Goal: Task Accomplishment & Management: Manage account settings

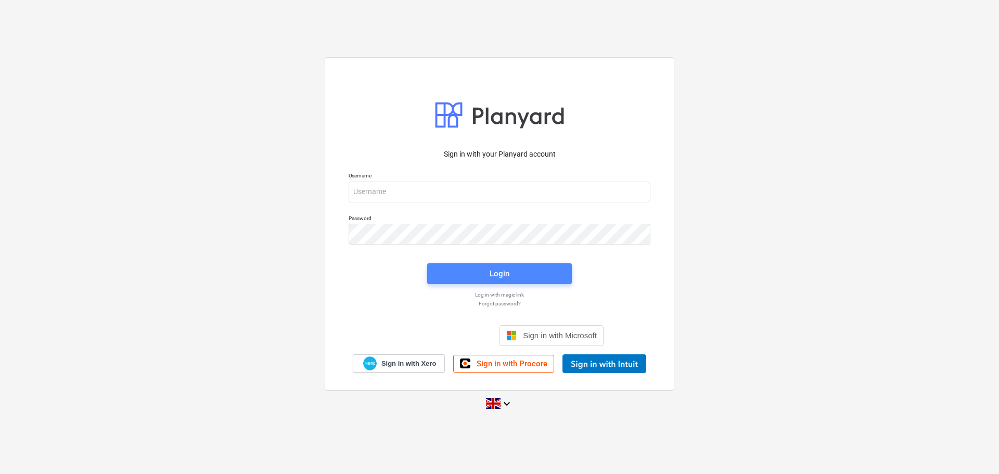
click at [477, 273] on span "Login" at bounding box center [500, 274] width 120 height 14
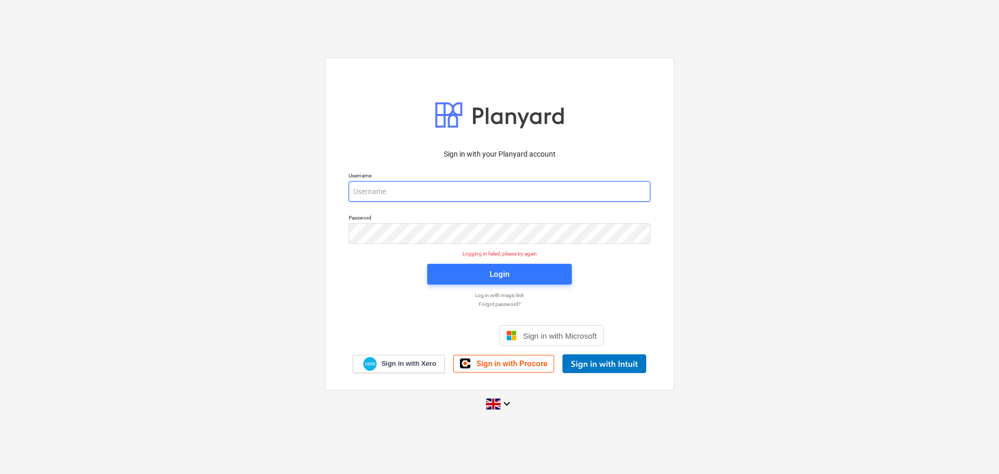
click at [408, 197] on input "email" at bounding box center [500, 191] width 302 height 21
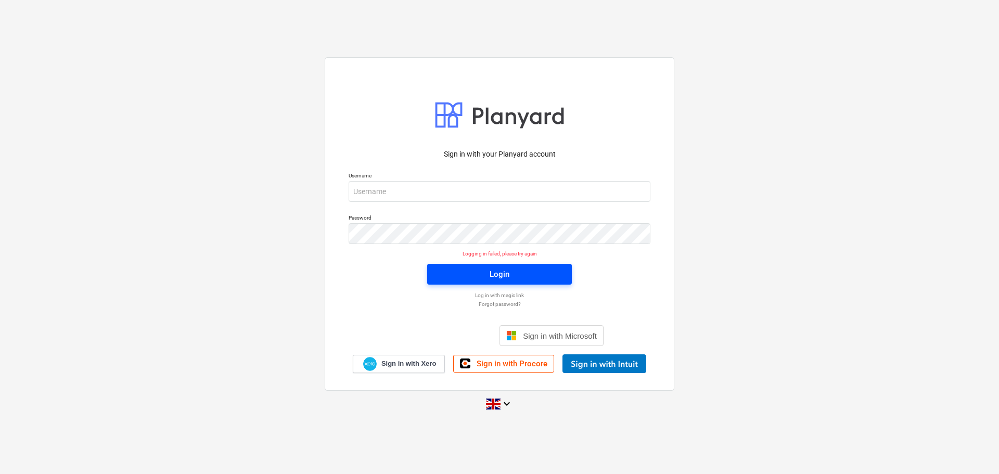
click at [505, 271] on div "Login" at bounding box center [500, 274] width 20 height 14
click at [403, 361] on span "Sign in with Xero" at bounding box center [408, 363] width 55 height 9
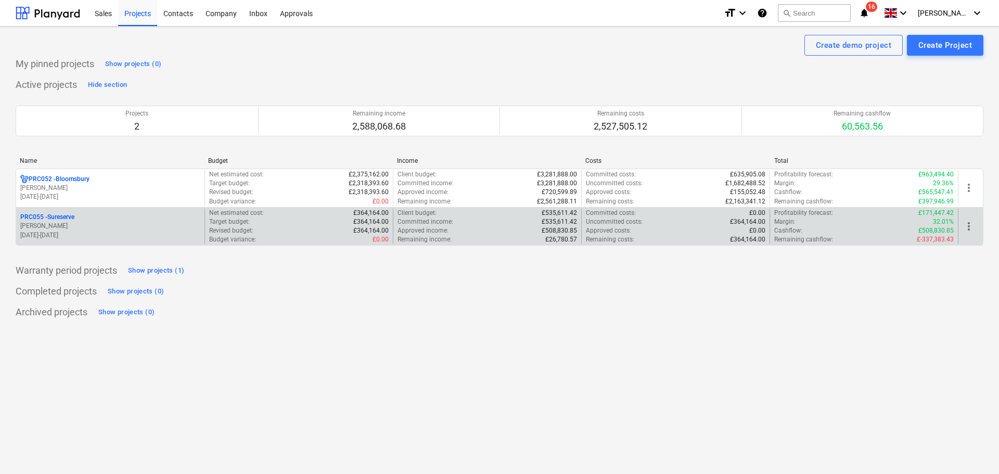
click at [30, 221] on p "PRC055 - Sureserve" at bounding box center [47, 217] width 54 height 9
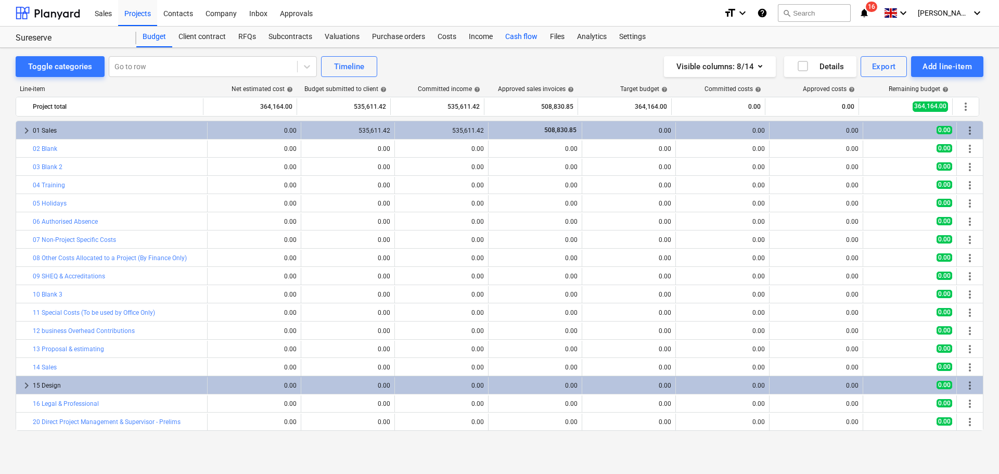
click at [514, 39] on div "Cash flow" at bounding box center [521, 37] width 45 height 21
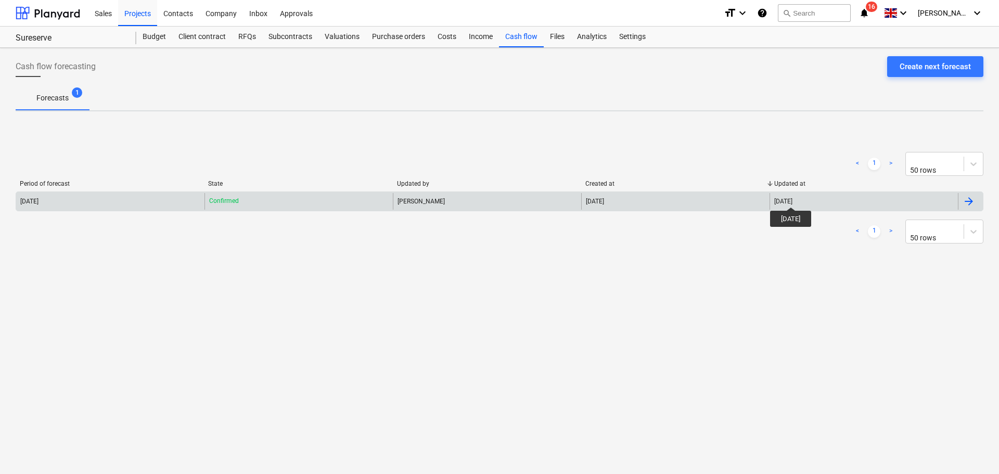
click at [792, 198] on div "[DATE]" at bounding box center [783, 201] width 18 height 7
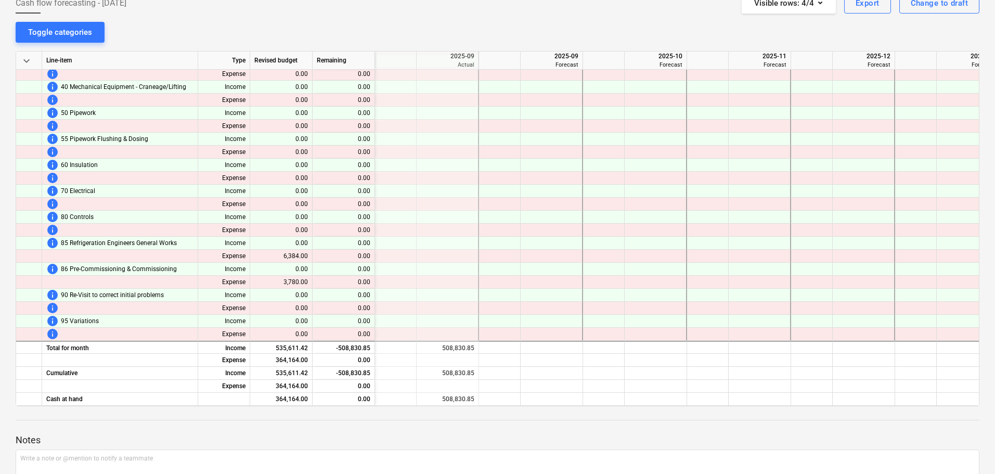
scroll to position [166, 0]
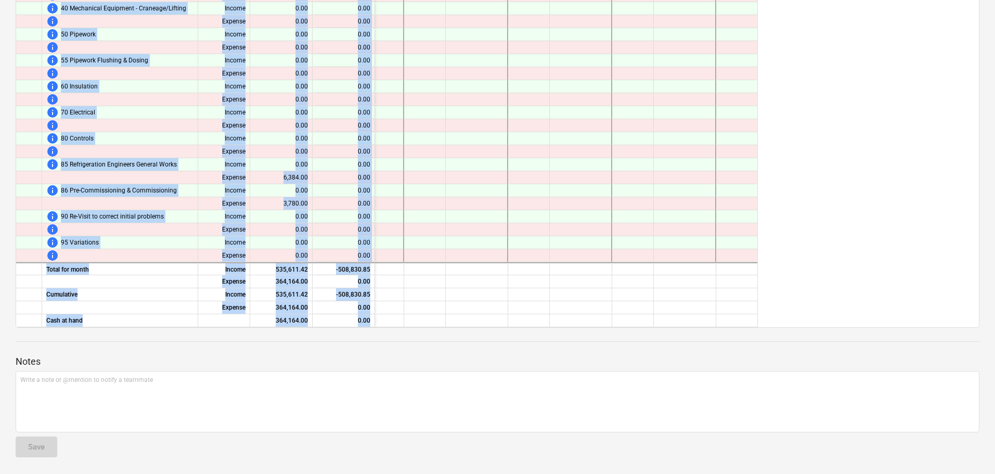
drag, startPoint x: 682, startPoint y: 322, endPoint x: 998, endPoint y: 327, distance: 316.4
click at [995, 307] on html "Sales Projects Contacts Company Inbox Approvals format_size keyboard_arrow_down…" at bounding box center [497, 71] width 995 height 474
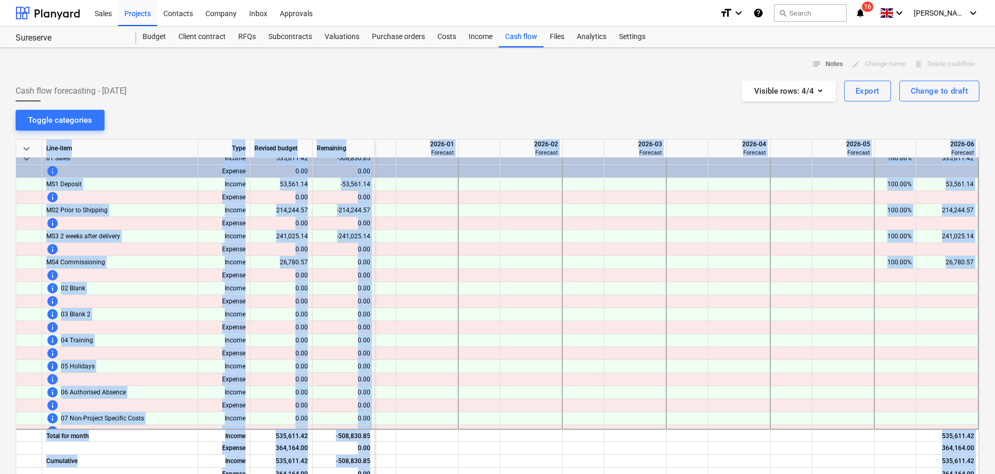
scroll to position [0, 856]
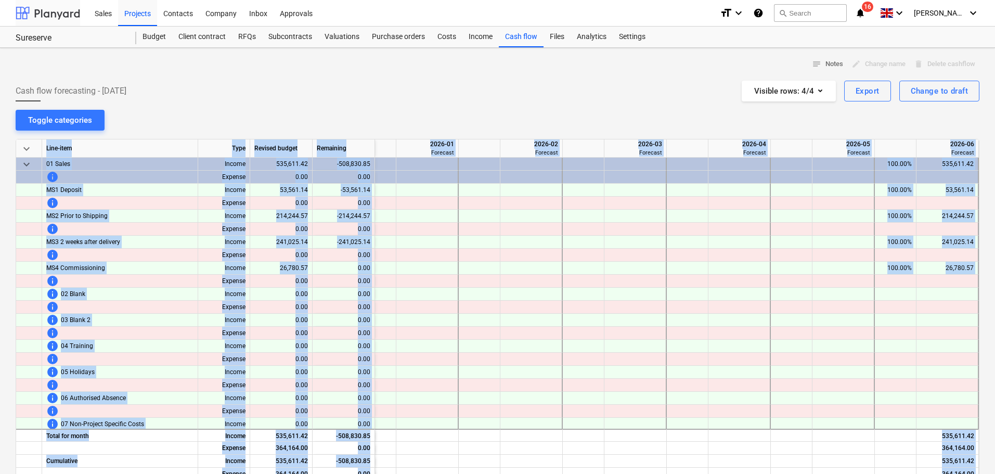
click at [69, 13] on div at bounding box center [48, 13] width 65 height 26
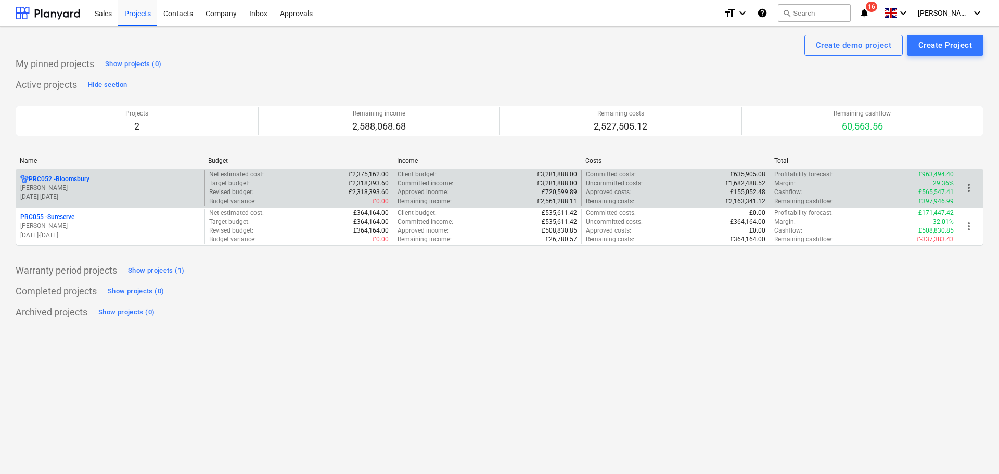
click at [98, 184] on p "[PERSON_NAME]" at bounding box center [110, 188] width 180 height 9
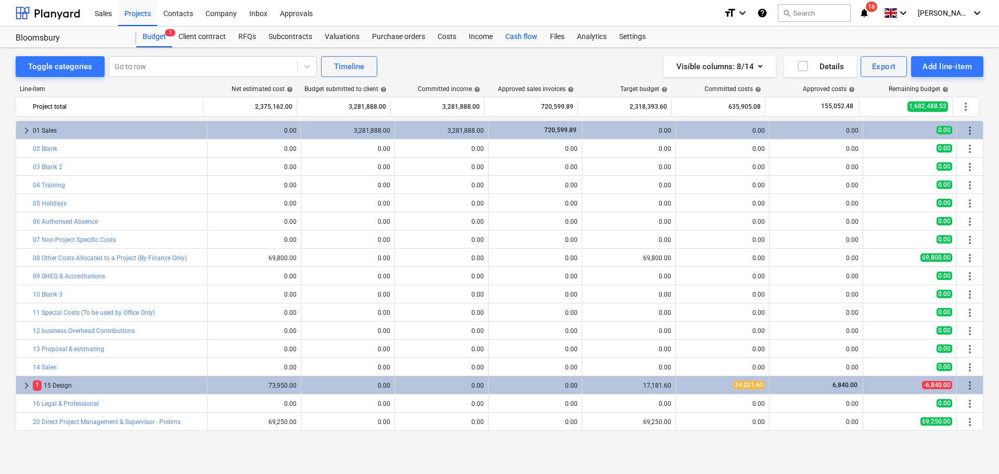
click at [519, 35] on div "Cash flow" at bounding box center [521, 37] width 45 height 21
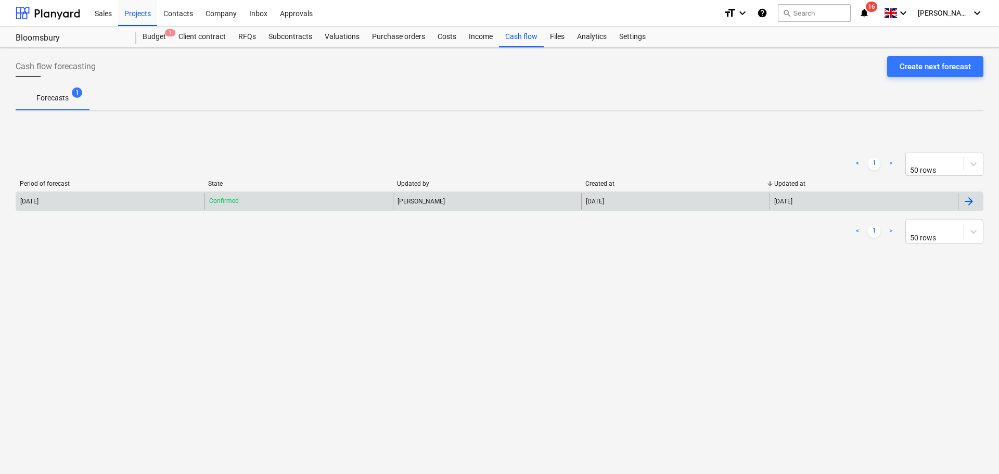
click at [598, 197] on div "[DATE]" at bounding box center [675, 201] width 188 height 17
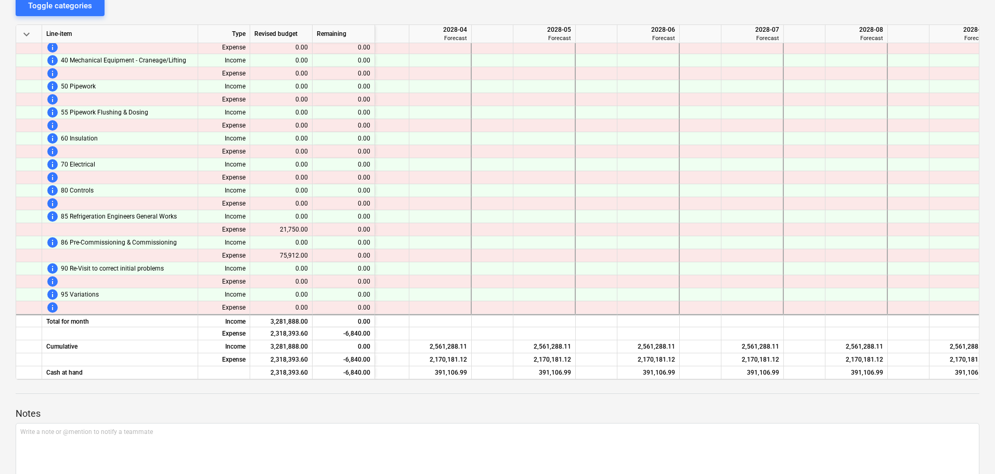
scroll to position [1267, 3874]
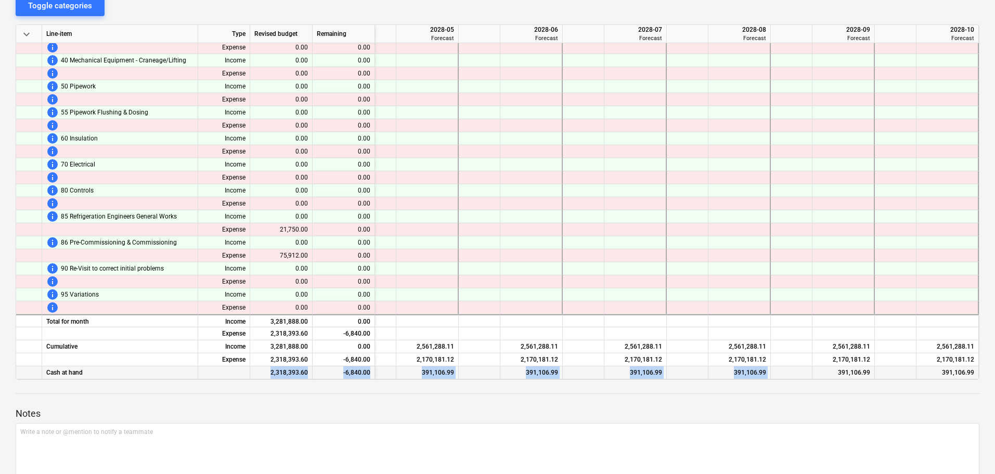
drag, startPoint x: 818, startPoint y: 374, endPoint x: 221, endPoint y: 374, distance: 597.8
click at [0, 0] on div "Cash at hand 2,318,393.60 -6,840.00 391,106.99 391,106.99 391,106.99 391,106.99…" at bounding box center [0, 0] width 0 height 0
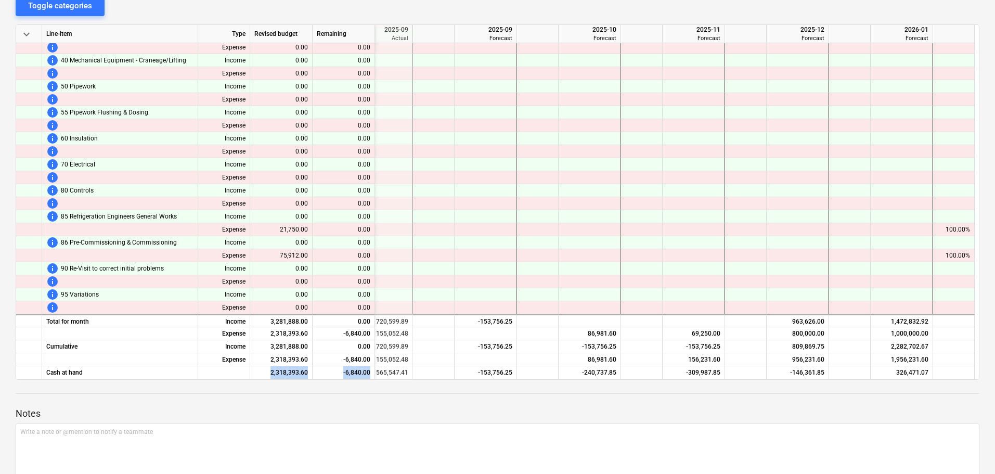
scroll to position [1267, 0]
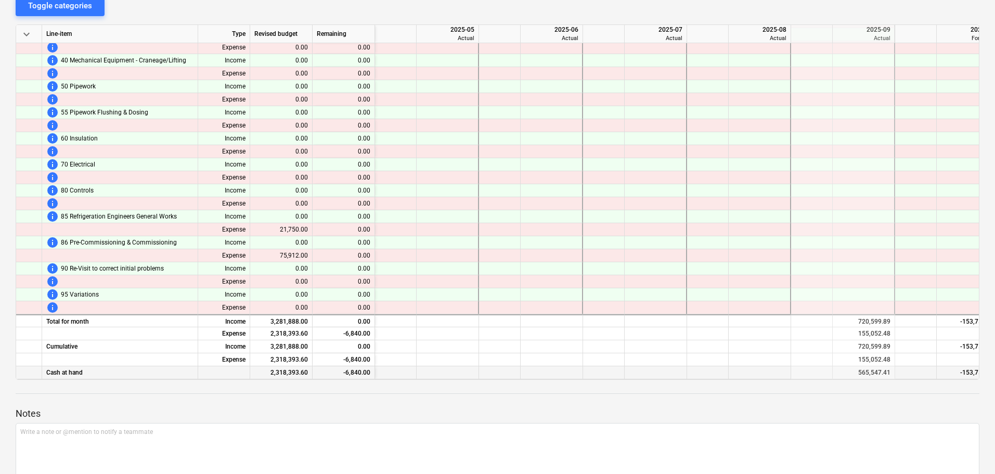
click at [966, 374] on div "-153,756.25" at bounding box center [968, 372] width 54 height 13
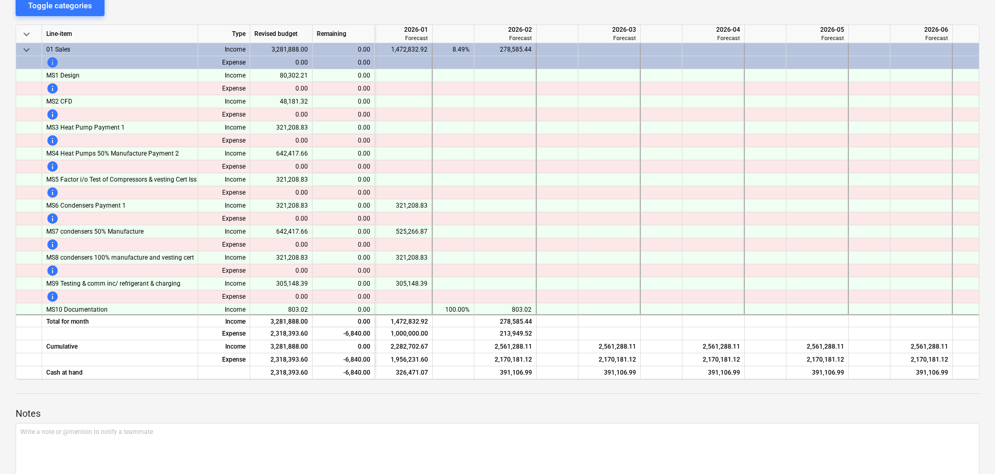
scroll to position [0, 0]
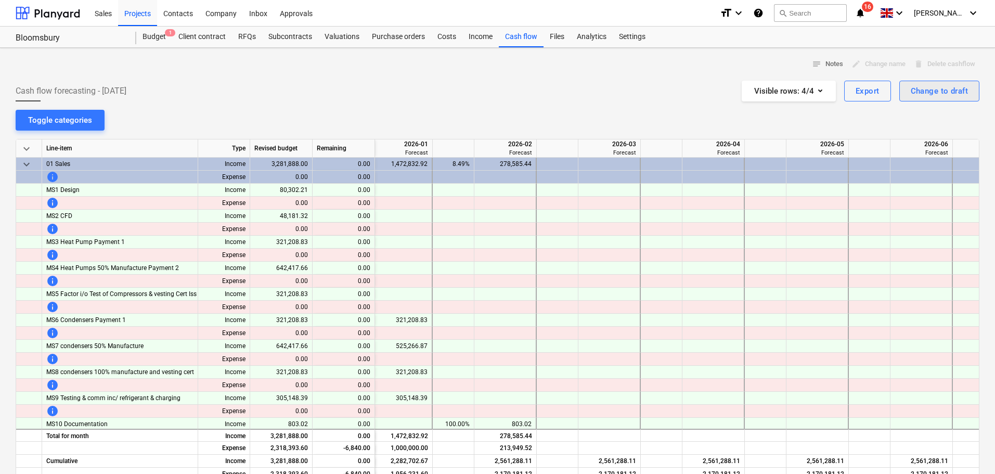
click at [921, 91] on div "Change to draft" at bounding box center [939, 91] width 57 height 14
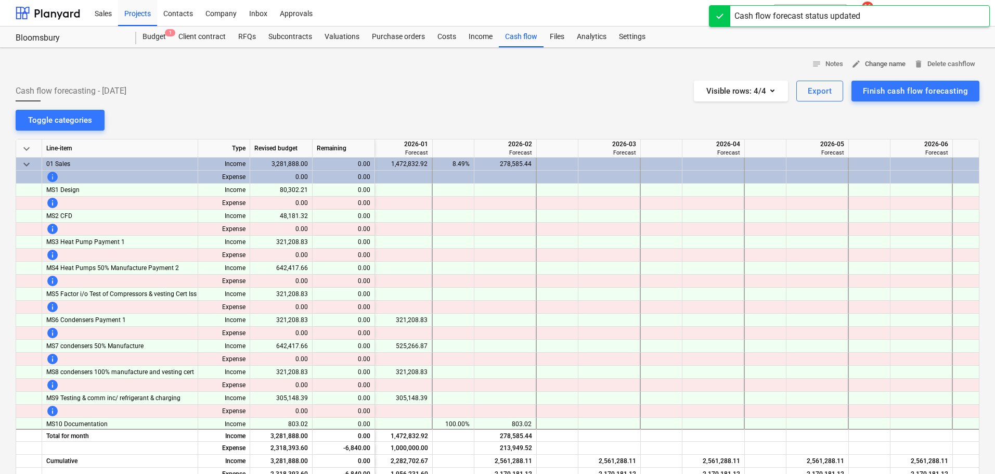
click at [885, 67] on span "edit Change name" at bounding box center [879, 64] width 54 height 12
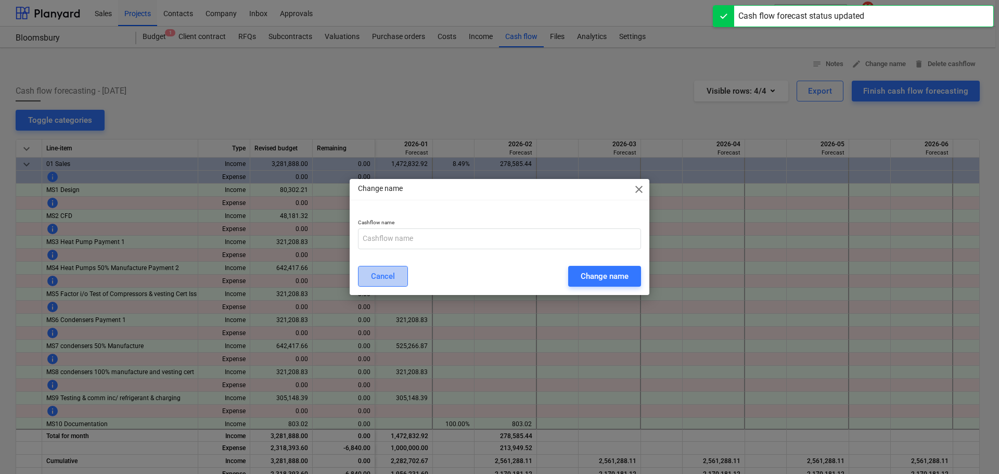
click at [389, 280] on div "Cancel" at bounding box center [383, 277] width 24 height 14
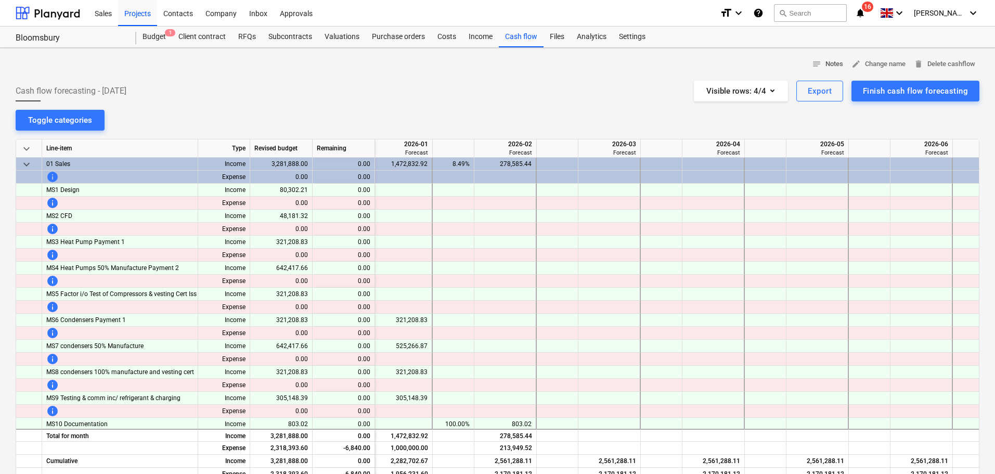
click at [843, 63] on button "notes Notes" at bounding box center [828, 64] width 40 height 16
click at [101, 77] on div at bounding box center [498, 76] width 964 height 8
click at [101, 86] on span "Cash flow forecasting - [DATE]" at bounding box center [71, 91] width 111 height 12
click at [69, 117] on div "Toggle categories" at bounding box center [60, 120] width 64 height 14
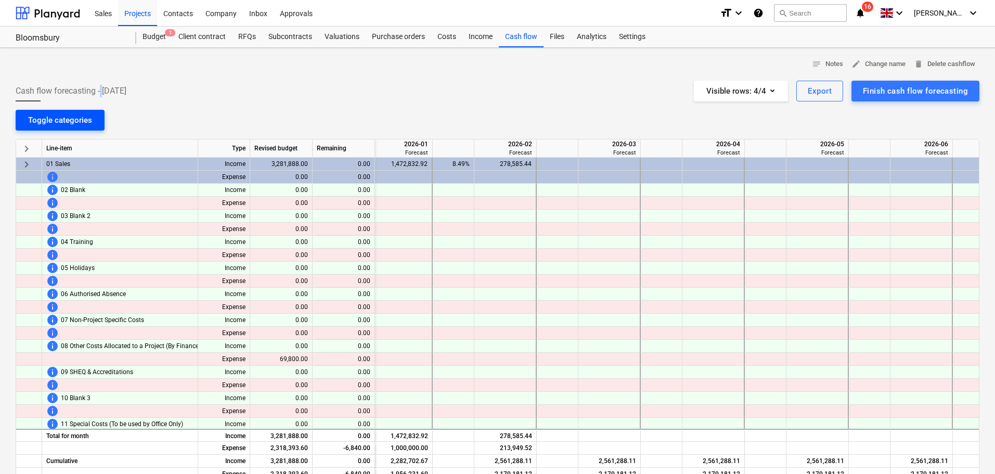
click at [69, 113] on div "Toggle categories" at bounding box center [60, 120] width 64 height 14
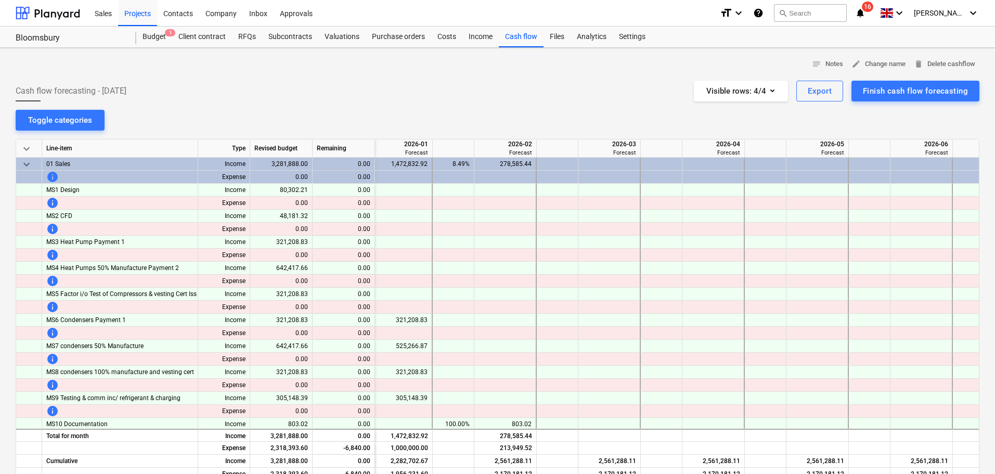
click at [69, 92] on span "Cash flow forecasting - [DATE]" at bounding box center [71, 91] width 111 height 12
click at [121, 92] on span "Cash flow forecasting - [DATE]" at bounding box center [71, 91] width 111 height 12
click at [922, 94] on div "Finish cash flow forecasting" at bounding box center [915, 91] width 105 height 14
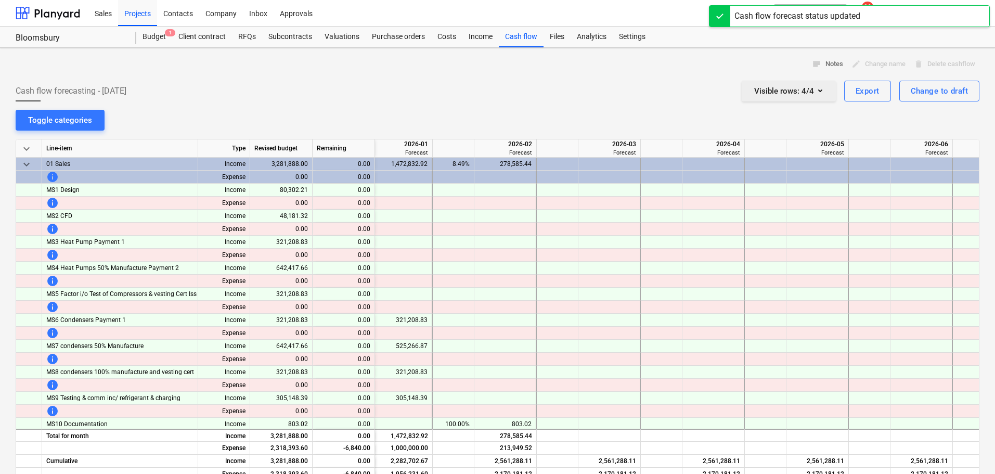
click at [776, 96] on div "Visible rows : 4/4" at bounding box center [788, 91] width 69 height 14
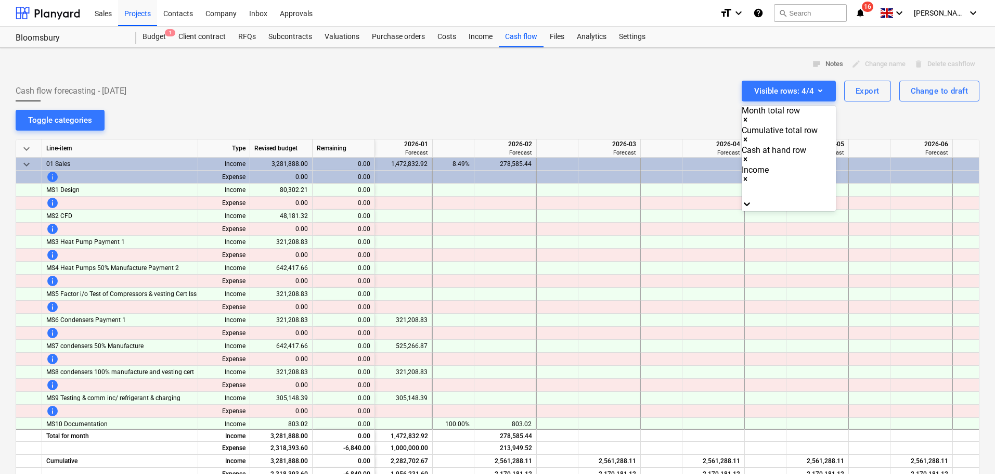
click at [946, 92] on div at bounding box center [497, 237] width 995 height 474
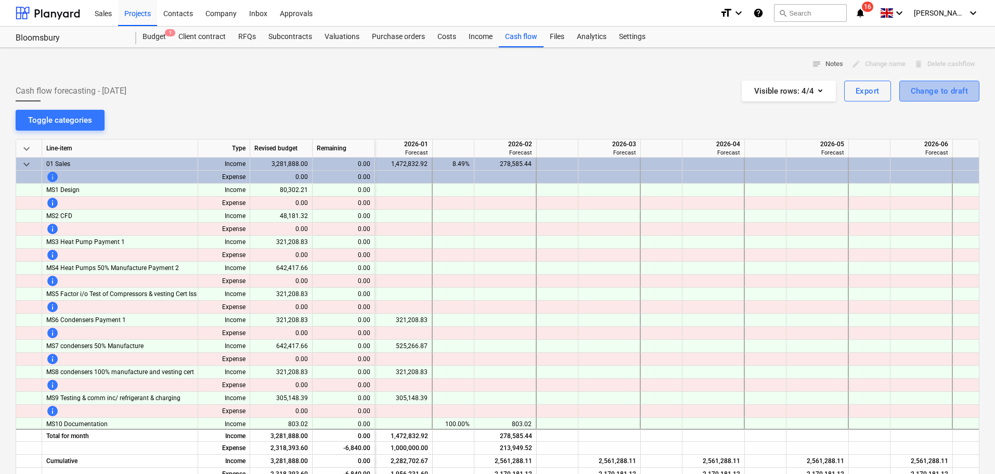
click at [946, 92] on div "Change to draft" at bounding box center [939, 91] width 57 height 14
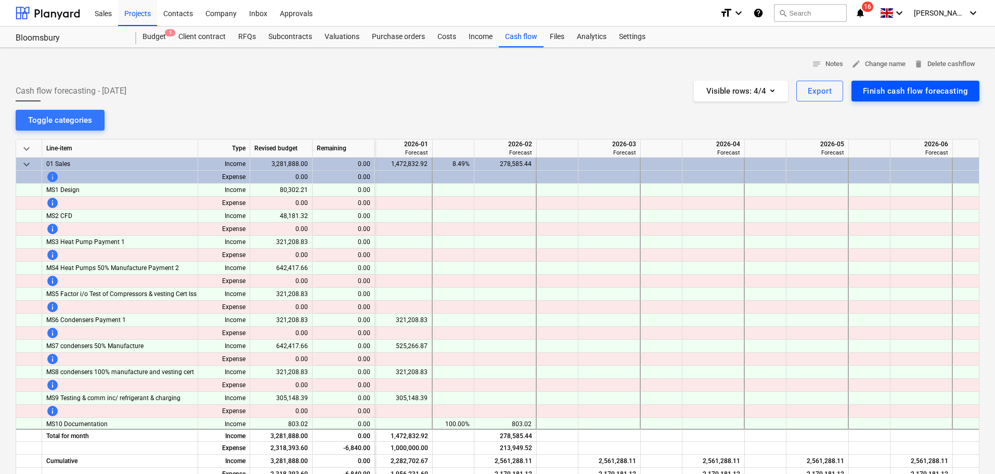
click at [946, 92] on div "Finish cash flow forecasting" at bounding box center [915, 91] width 105 height 14
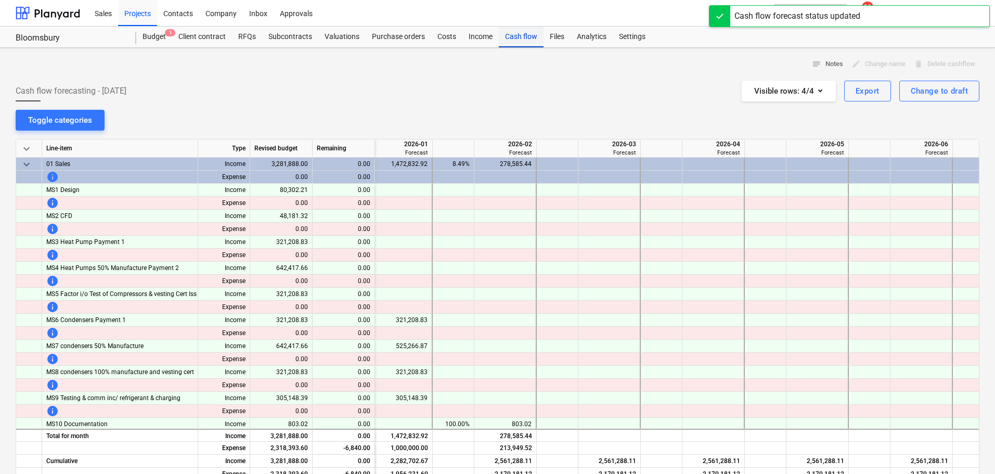
click at [512, 41] on div "Cash flow" at bounding box center [521, 37] width 45 height 21
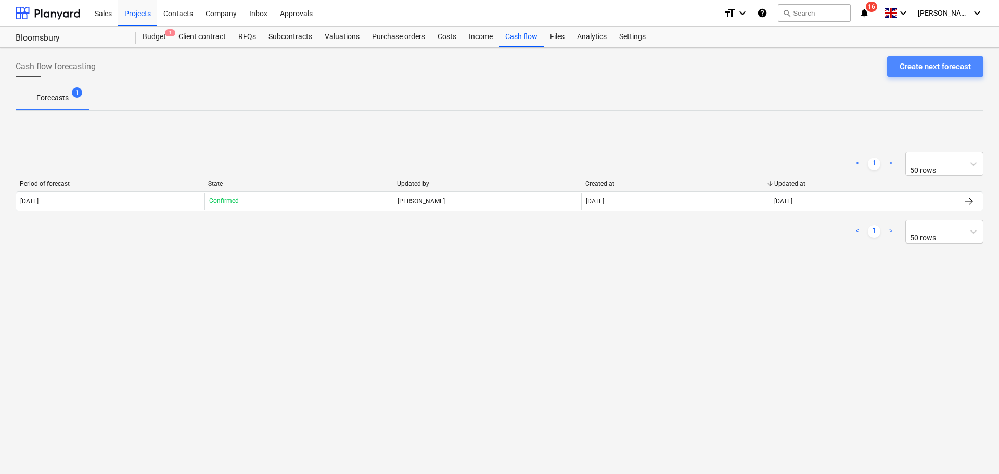
click at [943, 72] on div "Create next forecast" at bounding box center [935, 67] width 71 height 14
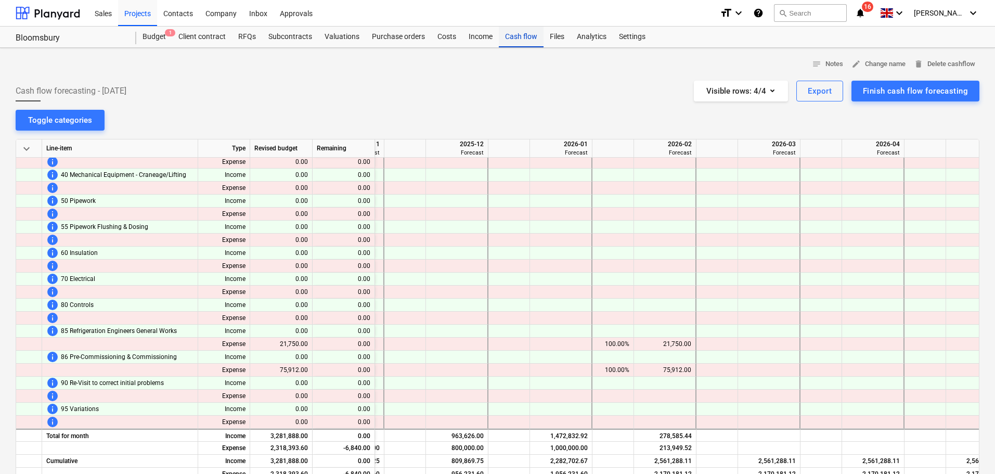
click at [523, 34] on div "Cash flow" at bounding box center [521, 37] width 45 height 21
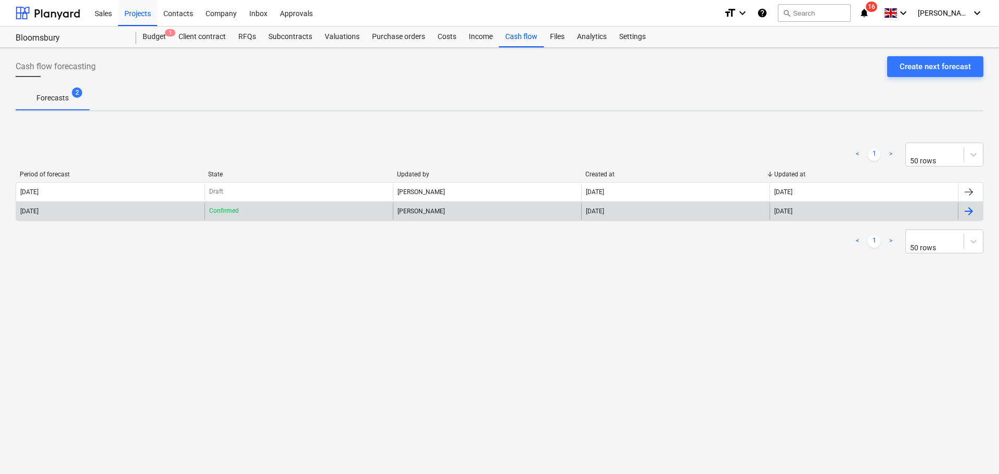
drag, startPoint x: 252, startPoint y: 209, endPoint x: 972, endPoint y: 215, distance: 720.1
click at [972, 215] on div at bounding box center [969, 211] width 12 height 12
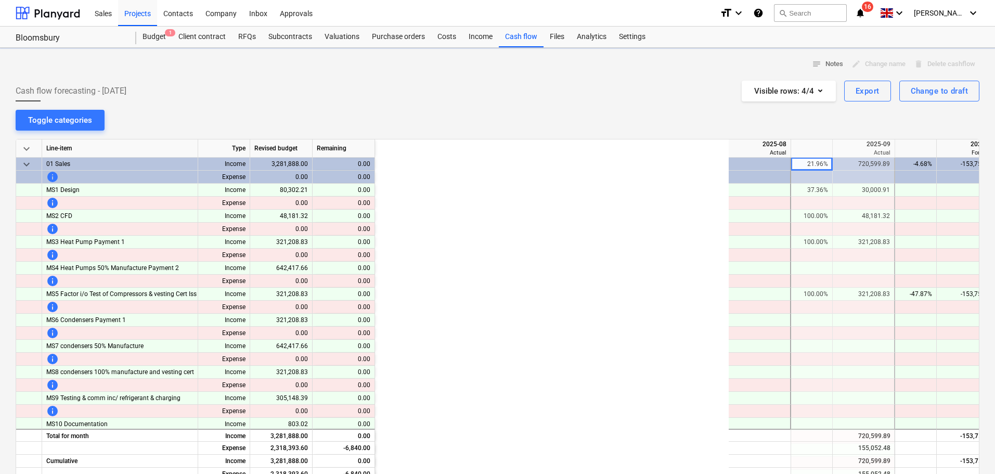
scroll to position [0, 416]
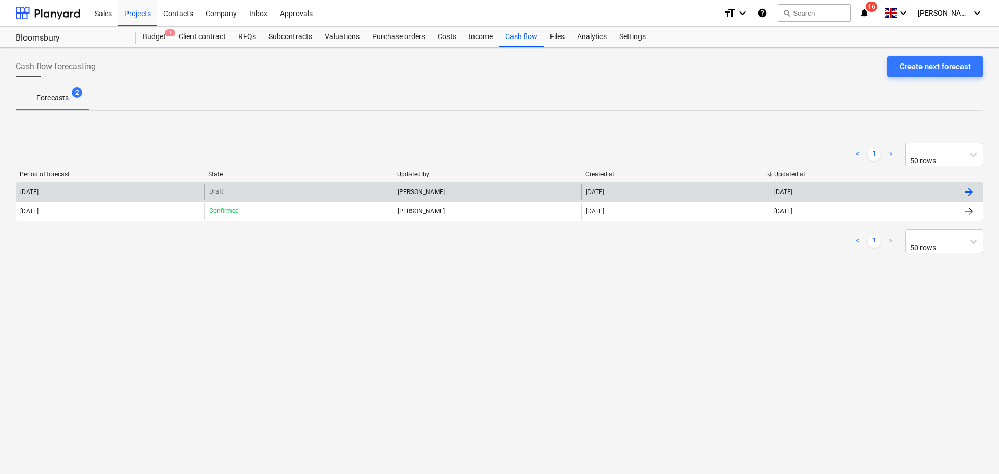
click at [450, 191] on div "[PERSON_NAME]" at bounding box center [487, 192] width 188 height 17
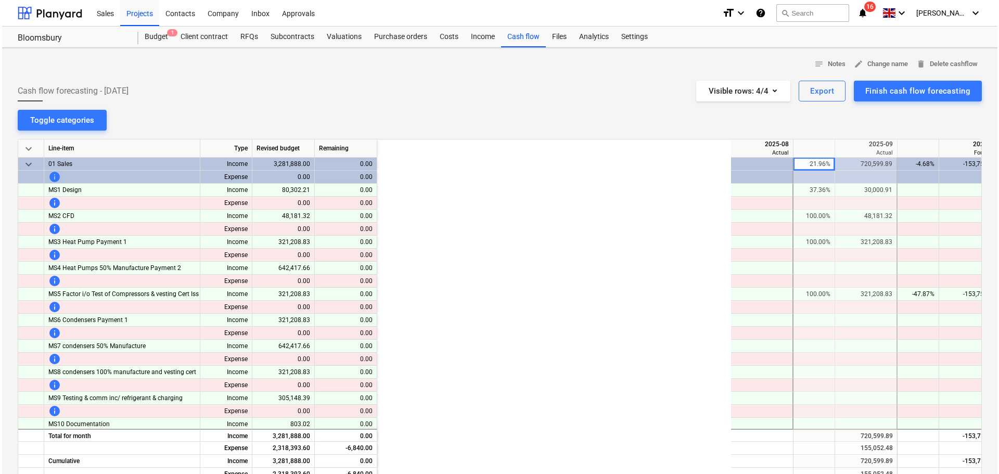
scroll to position [0, 416]
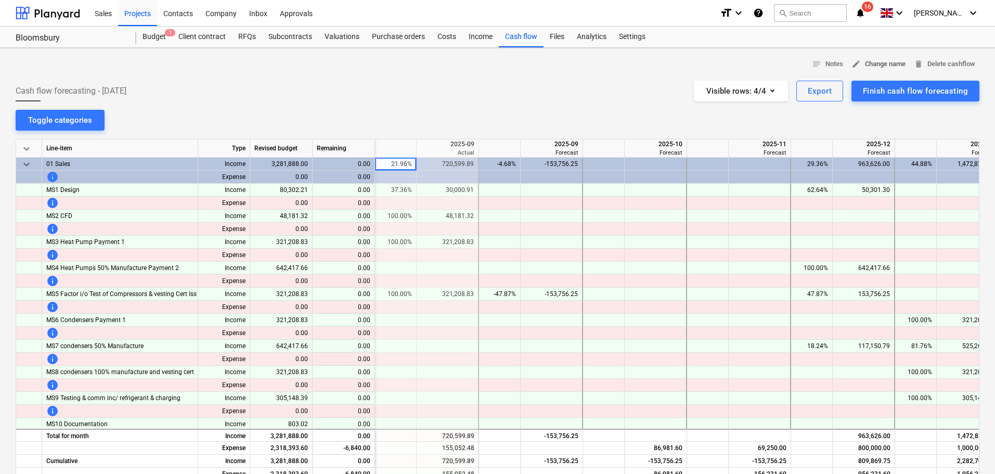
click at [884, 66] on span "edit Change name" at bounding box center [879, 64] width 54 height 12
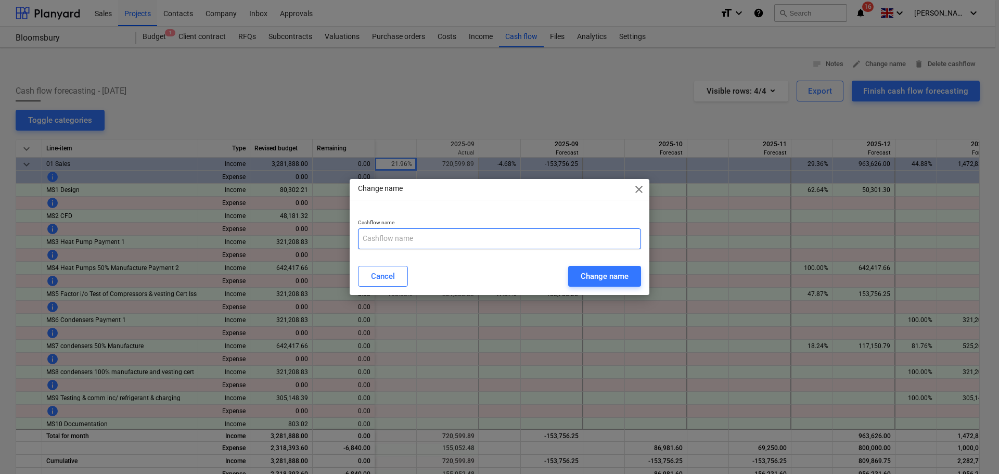
click at [429, 238] on input "text" at bounding box center [499, 238] width 283 height 21
click at [597, 283] on div "Change name" at bounding box center [605, 277] width 48 height 14
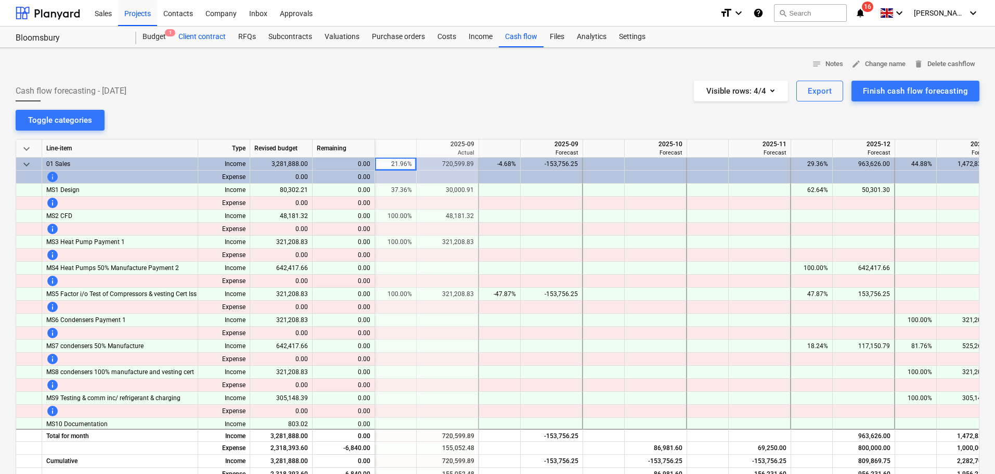
click at [203, 40] on div "Client contract" at bounding box center [202, 37] width 60 height 21
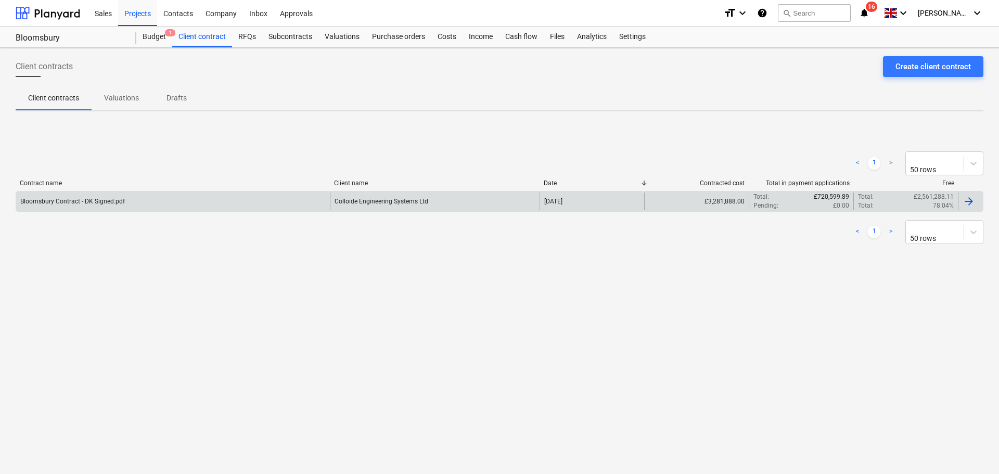
click at [659, 211] on div "Bloomsbury Contract - DK Signed.pdf Colloide Engineering Systems Ltd [DATE] £3,…" at bounding box center [500, 201] width 968 height 21
click at [659, 210] on div "£3,281,888.00" at bounding box center [696, 202] width 105 height 18
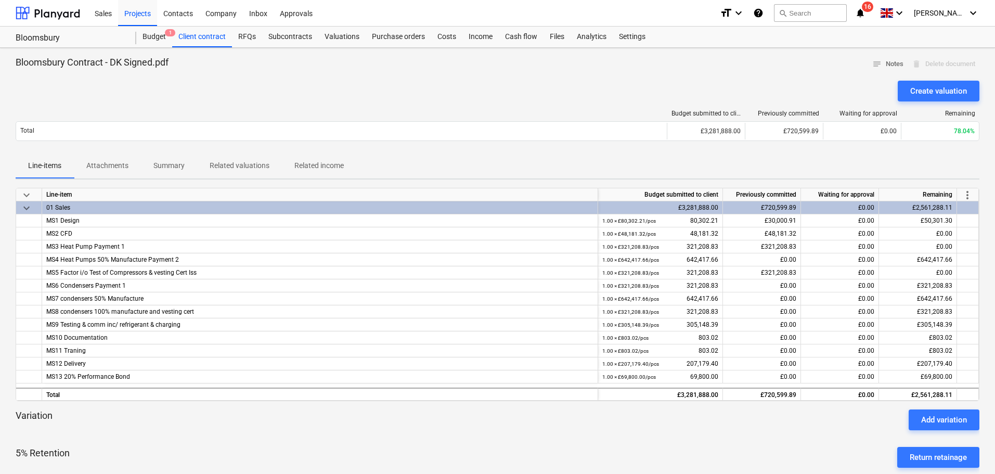
click at [120, 166] on p "Attachments" at bounding box center [107, 165] width 42 height 11
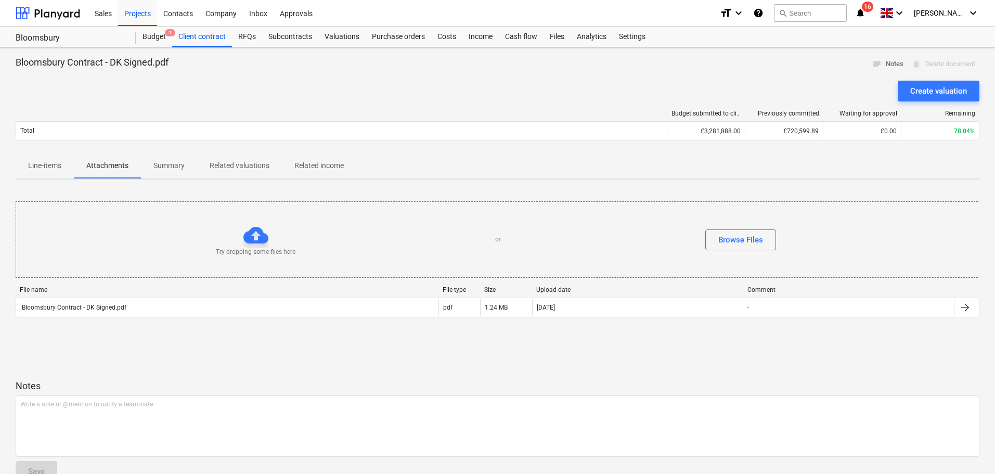
click at [165, 170] on p "Summary" at bounding box center [168, 165] width 31 height 11
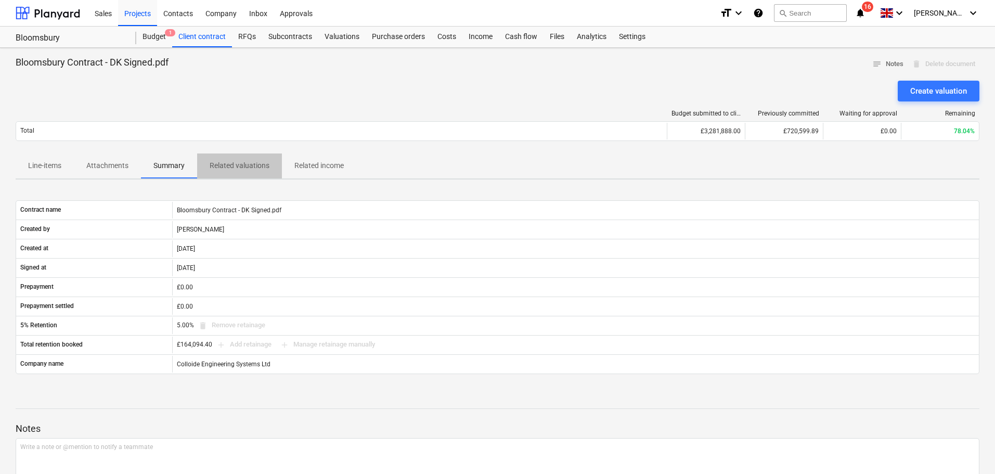
click at [245, 165] on p "Related valuations" at bounding box center [240, 165] width 60 height 11
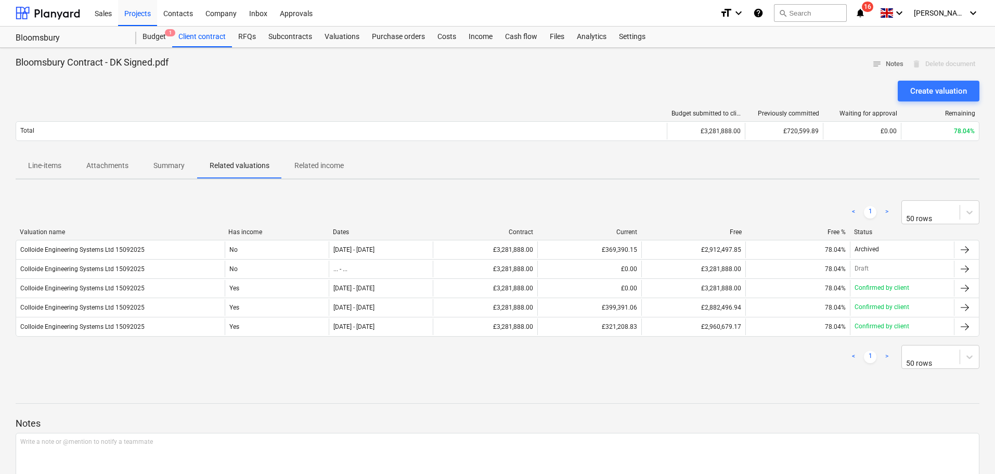
click at [304, 171] on p "Related income" at bounding box center [318, 165] width 49 height 11
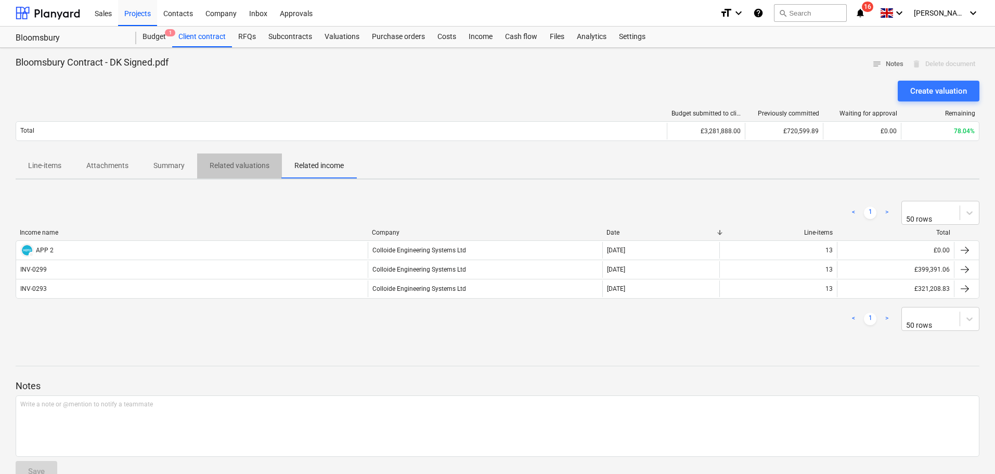
click at [263, 167] on p "Related valuations" at bounding box center [240, 165] width 60 height 11
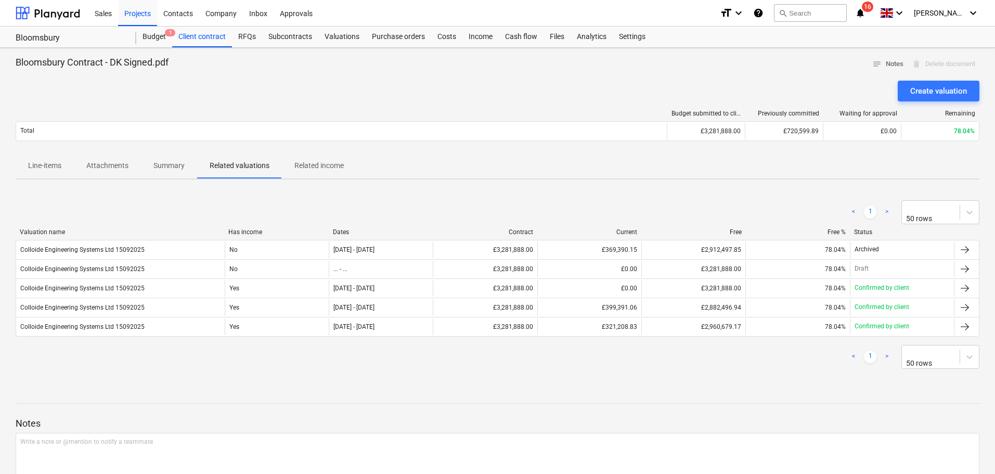
click at [113, 171] on p "Attachments" at bounding box center [107, 165] width 42 height 11
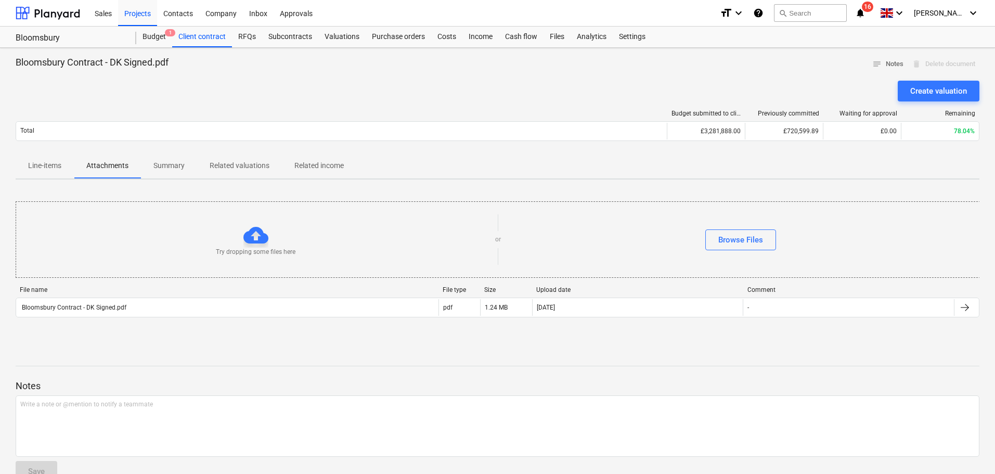
click at [166, 164] on p "Summary" at bounding box center [168, 165] width 31 height 11
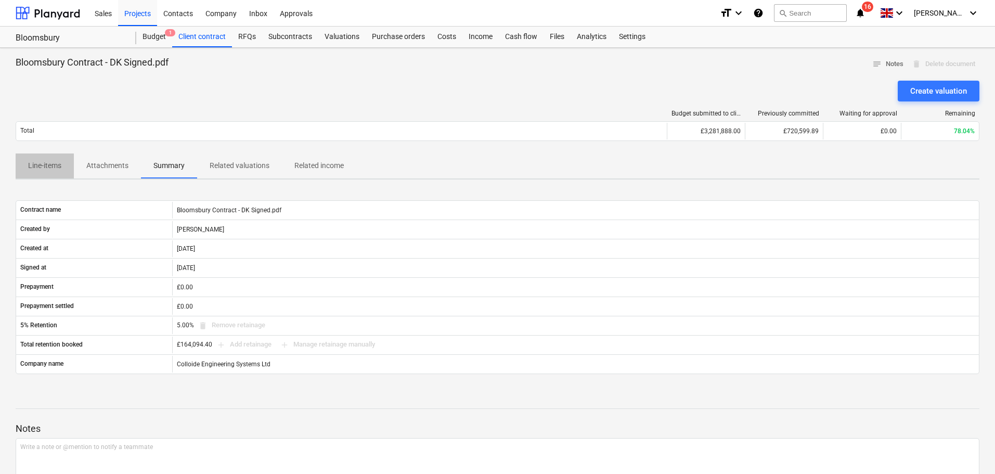
click at [58, 160] on span "Line-items" at bounding box center [45, 165] width 58 height 17
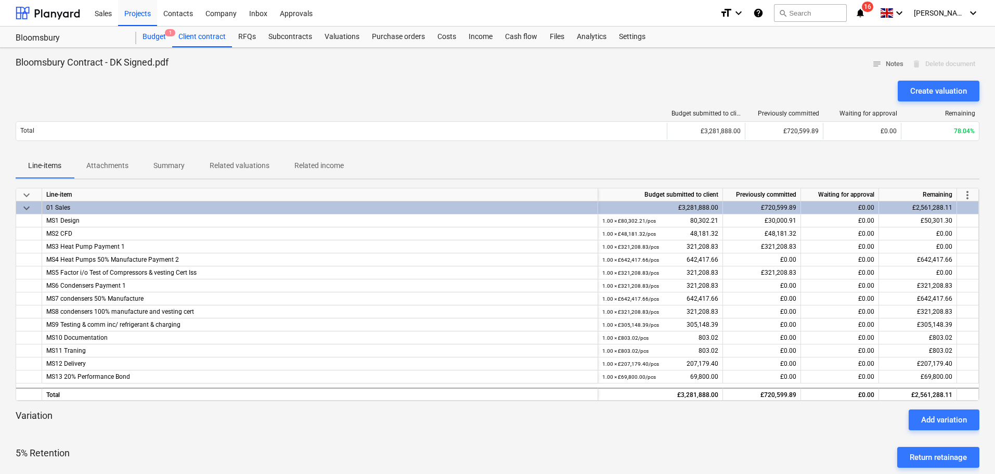
click at [160, 35] on div "Budget 1" at bounding box center [154, 37] width 36 height 21
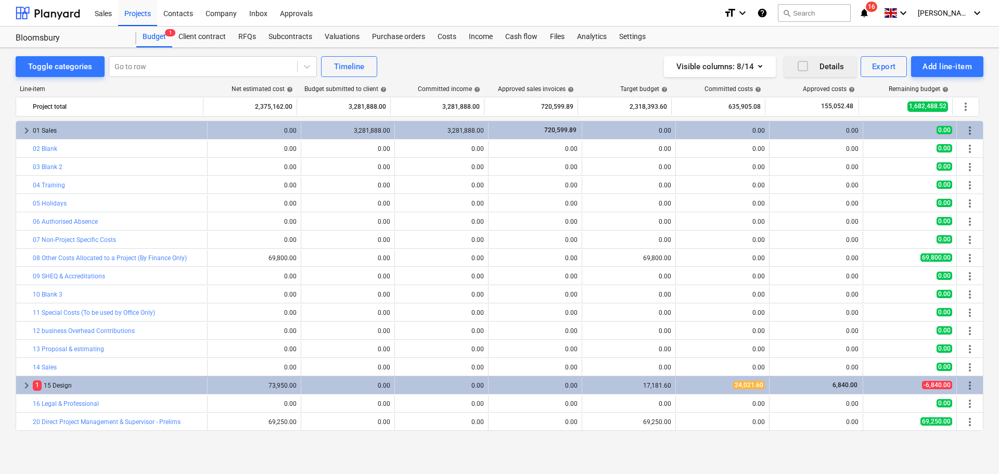
click at [824, 66] on div "Details" at bounding box center [820, 67] width 47 height 14
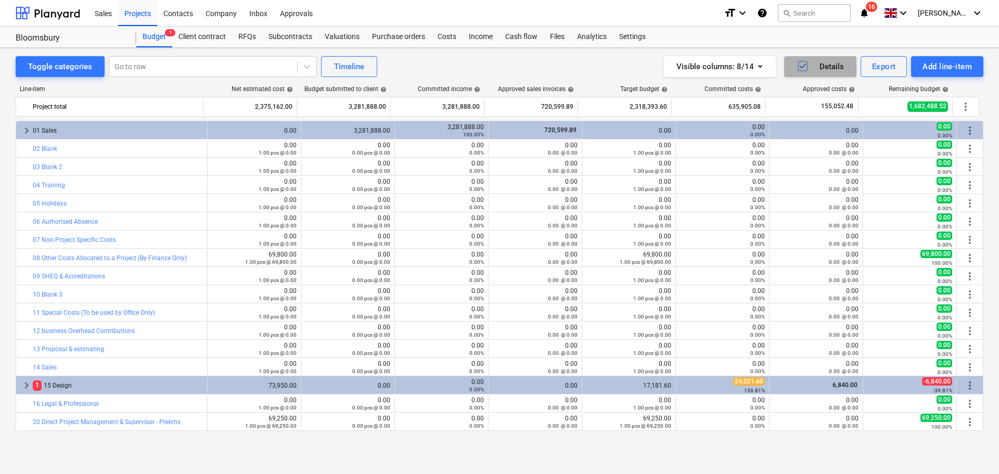
click at [824, 66] on div "Details" at bounding box center [820, 67] width 47 height 14
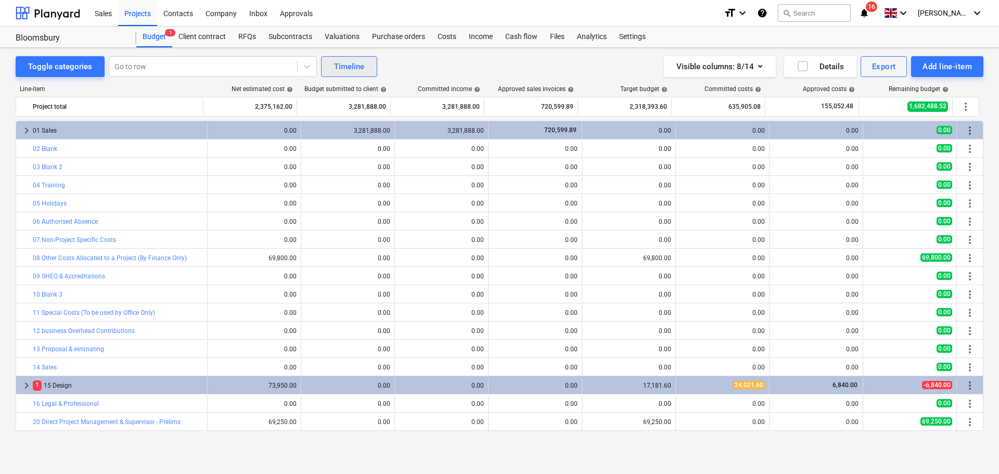
click at [347, 68] on div "Timeline" at bounding box center [349, 67] width 30 height 14
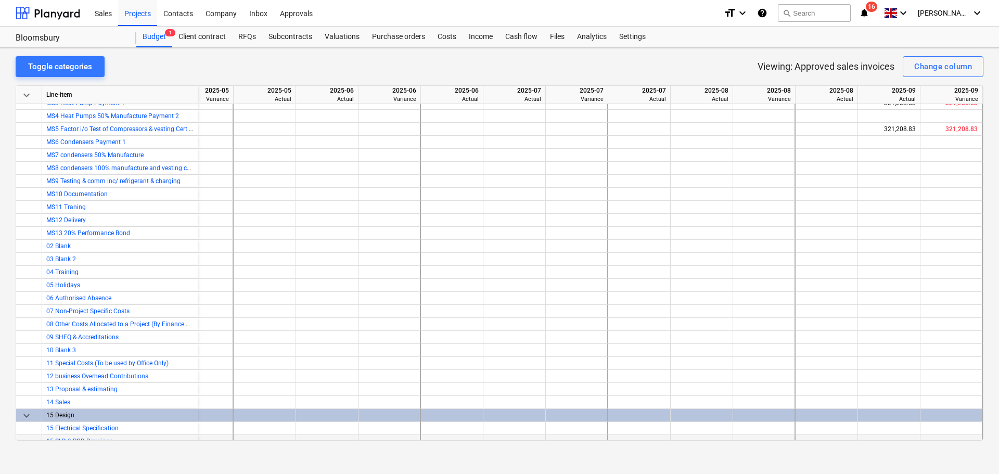
scroll to position [0, 93]
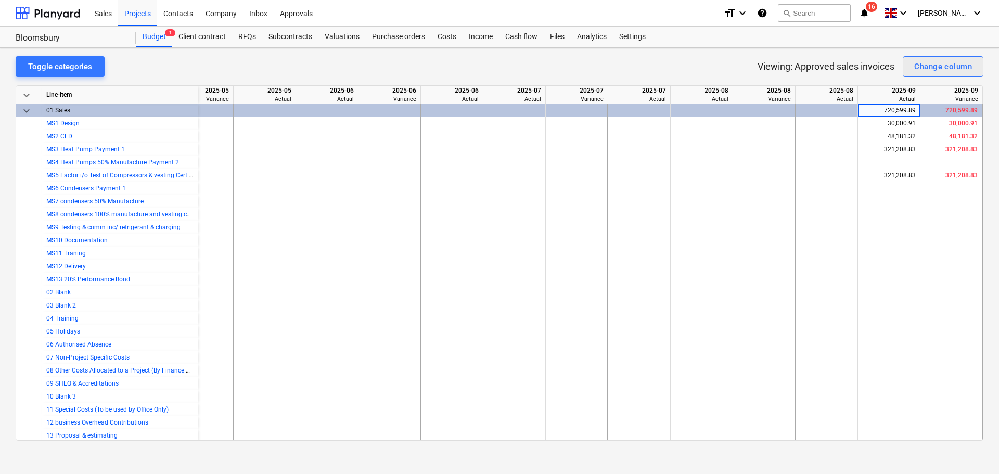
click at [934, 71] on div "Change column" at bounding box center [943, 67] width 58 height 14
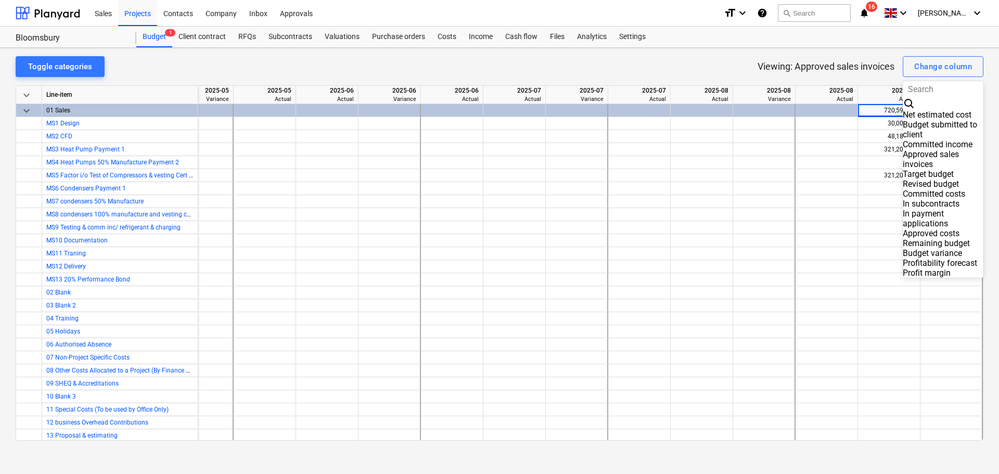
scroll to position [0, 0]
click at [942, 139] on div "Committed income" at bounding box center [943, 144] width 81 height 10
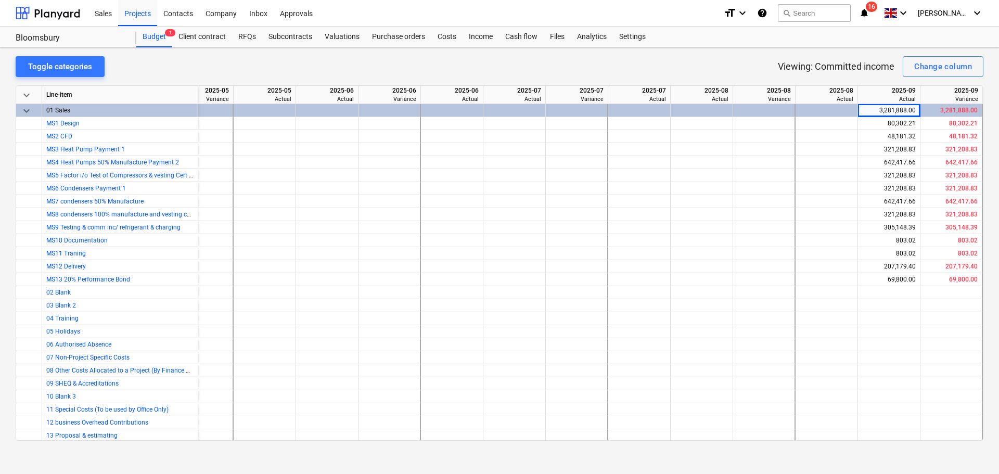
click at [60, 443] on div "Toggle categories Viewing: Committed income Change column keyboard_arrow_down L…" at bounding box center [499, 261] width 999 height 426
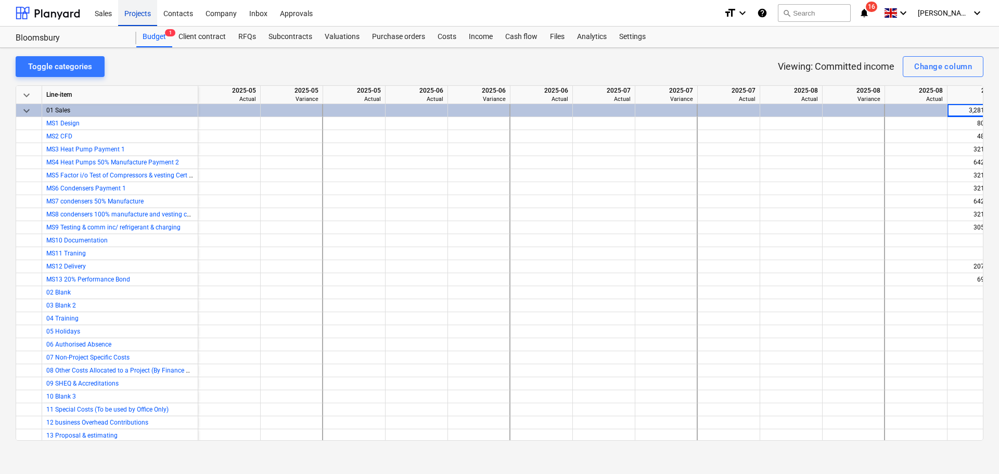
click at [145, 13] on div "Projects" at bounding box center [137, 12] width 39 height 27
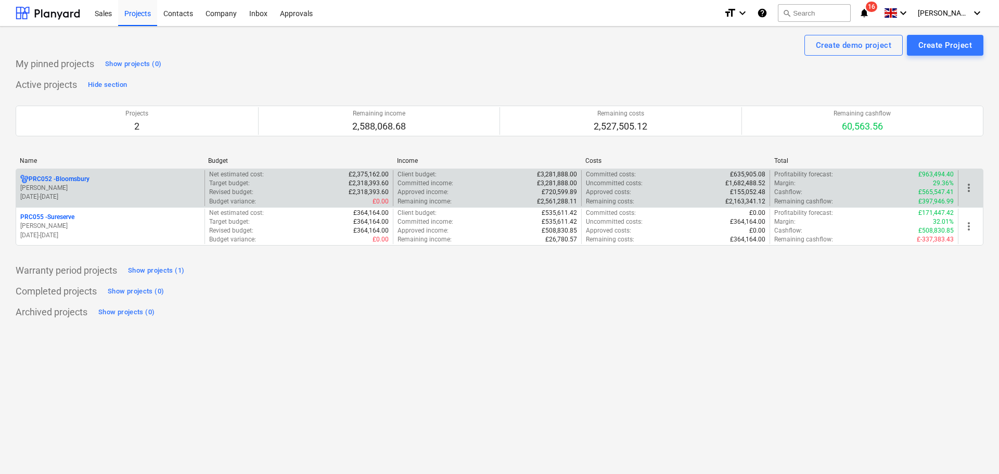
click at [970, 183] on span "more_vert" at bounding box center [969, 188] width 12 height 12
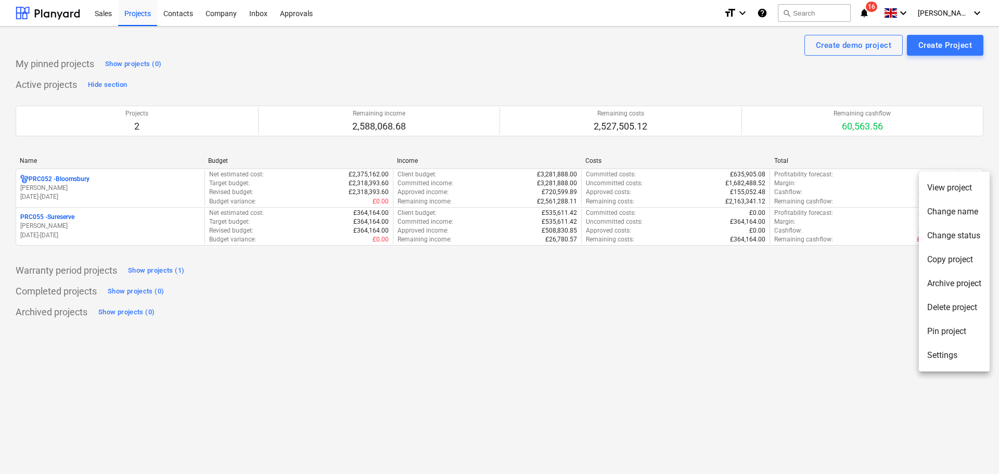
click at [942, 355] on li "Settings" at bounding box center [954, 355] width 71 height 24
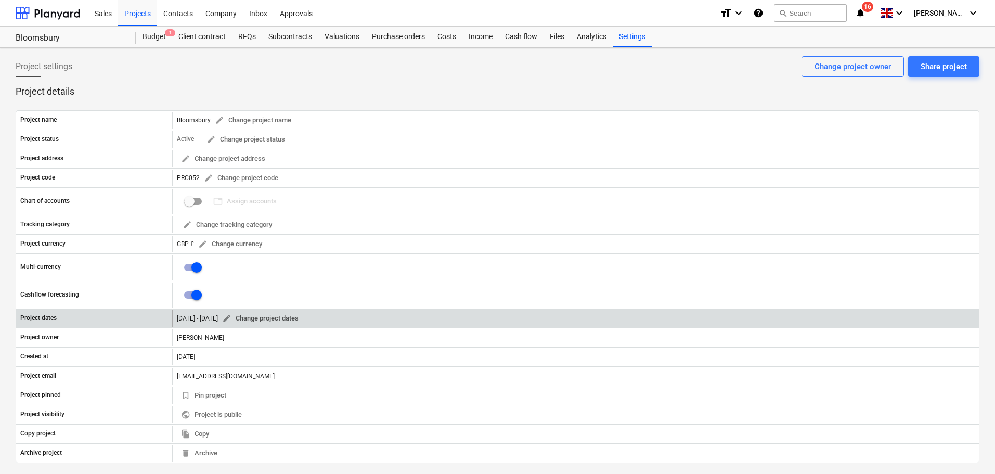
click at [299, 322] on span "edit Change project dates" at bounding box center [260, 319] width 76 height 12
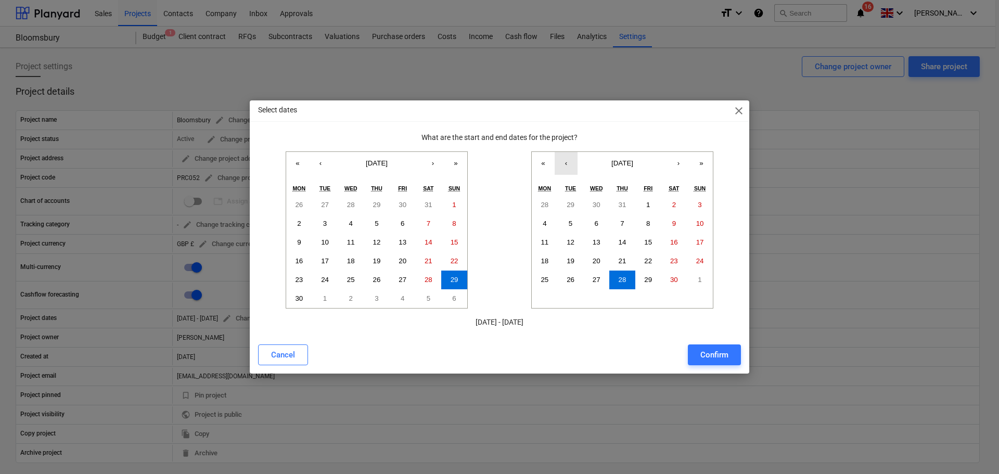
click at [568, 164] on button "‹" at bounding box center [566, 163] width 23 height 23
click at [567, 164] on button "‹" at bounding box center [566, 163] width 23 height 23
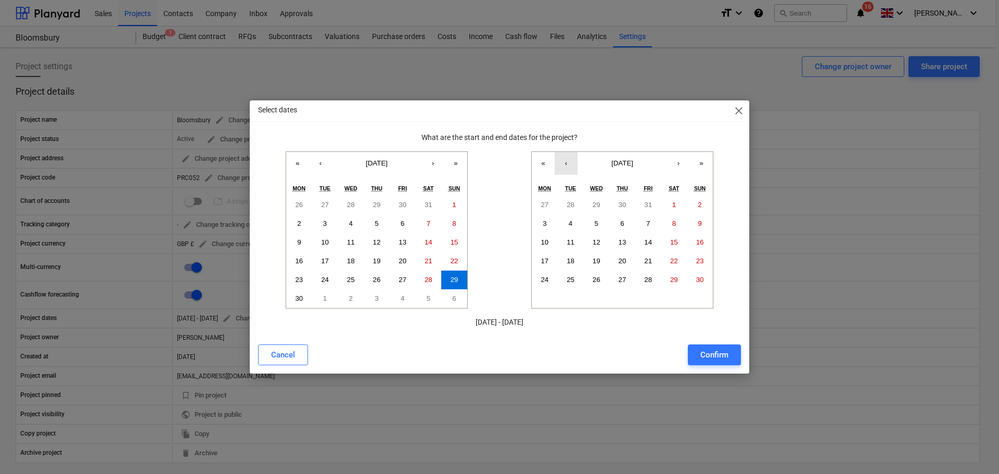
click at [567, 164] on button "‹" at bounding box center [566, 163] width 23 height 23
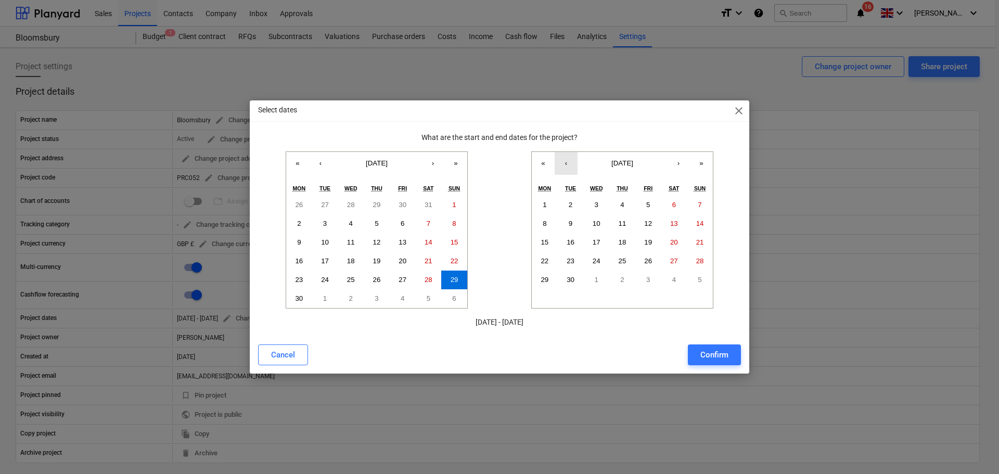
click at [567, 164] on button "‹" at bounding box center [566, 163] width 23 height 23
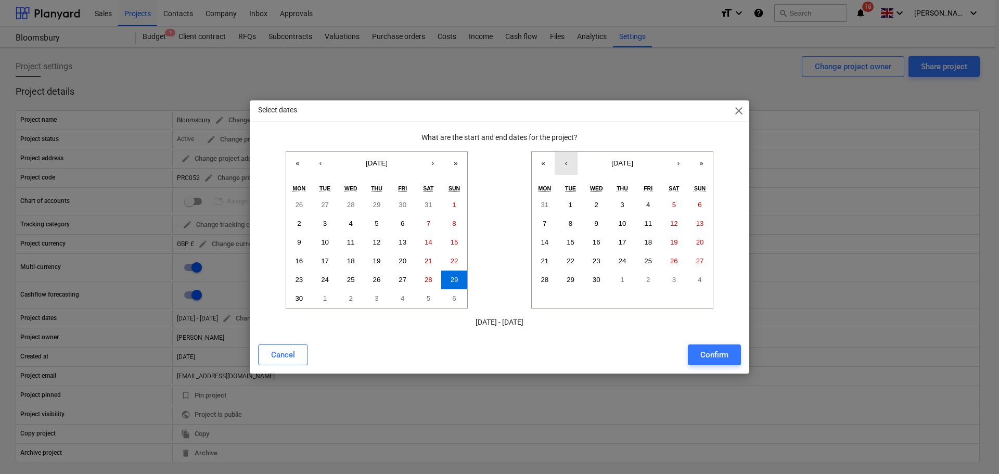
click at [567, 164] on button "‹" at bounding box center [566, 163] width 23 height 23
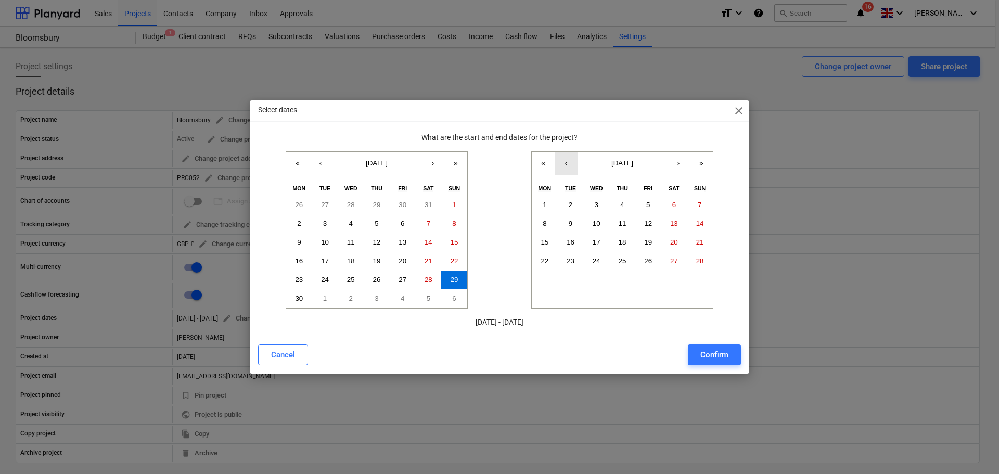
click at [567, 164] on button "‹" at bounding box center [566, 163] width 23 height 23
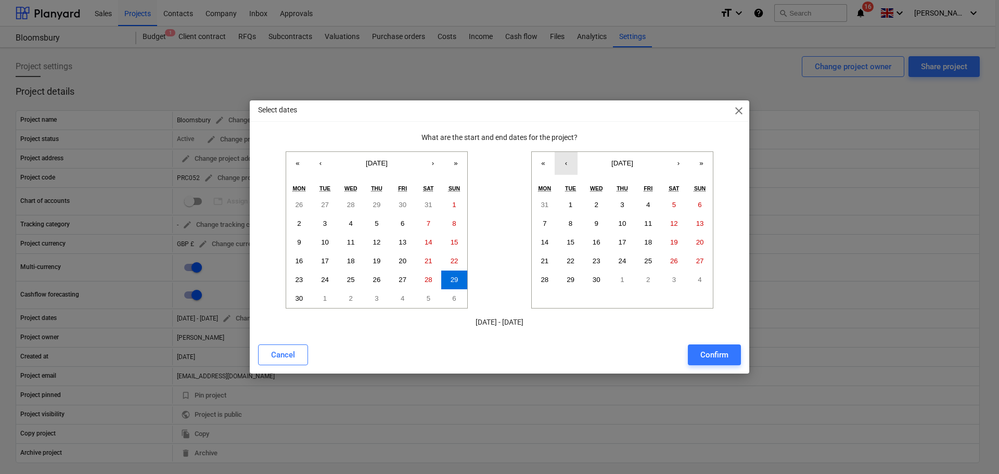
click at [567, 164] on button "‹" at bounding box center [566, 163] width 23 height 23
click at [700, 279] on abbr "31" at bounding box center [700, 280] width 8 height 8
drag, startPoint x: 710, startPoint y: 353, endPoint x: 704, endPoint y: 352, distance: 6.4
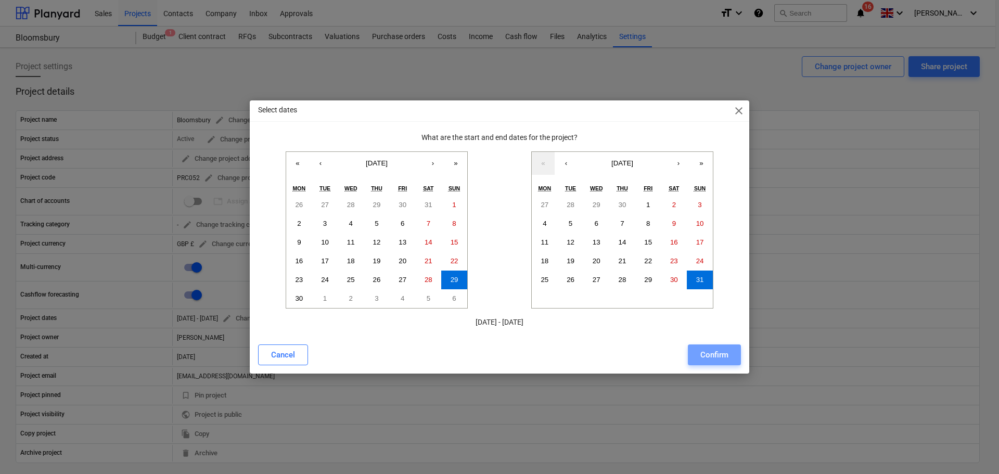
click at [710, 353] on div "Confirm" at bounding box center [714, 355] width 28 height 14
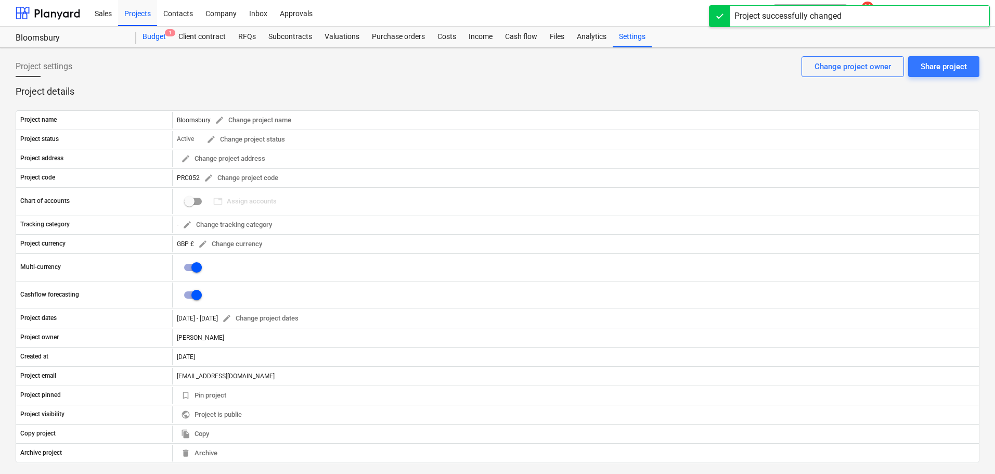
click at [147, 36] on div "Budget 1" at bounding box center [154, 37] width 36 height 21
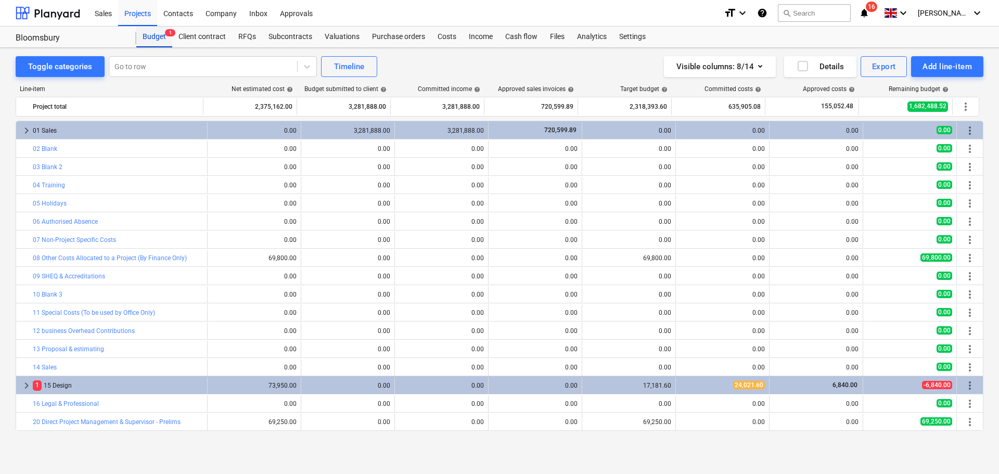
click at [145, 39] on div "Budget 1" at bounding box center [154, 37] width 36 height 21
click at [140, 22] on div "Projects" at bounding box center [137, 12] width 39 height 27
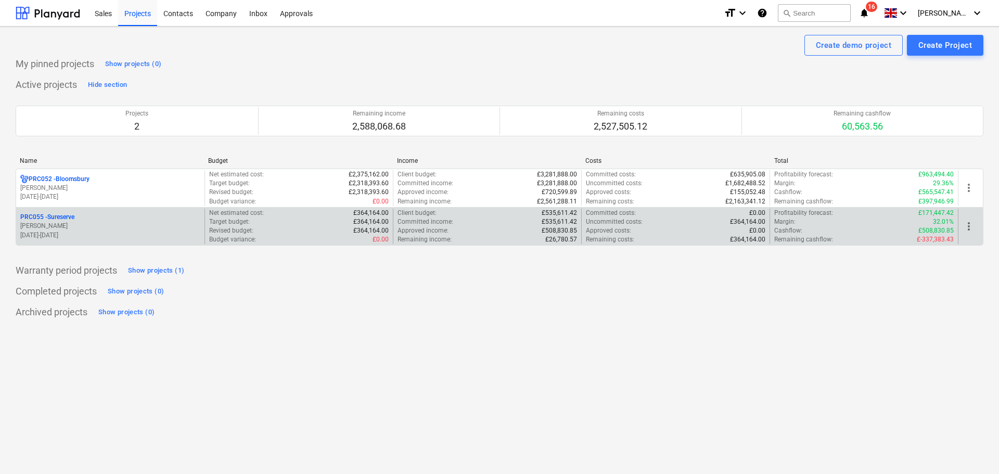
click at [74, 224] on p "[PERSON_NAME]" at bounding box center [110, 226] width 180 height 9
